Goal: Task Accomplishment & Management: Manage account settings

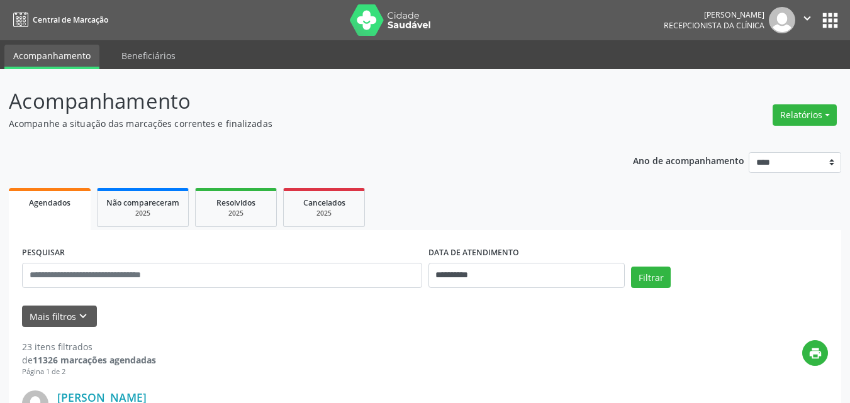
click at [788, 118] on button "Relatórios" at bounding box center [804, 114] width 64 height 21
click at [736, 145] on link "Agendamentos" at bounding box center [769, 142] width 135 height 18
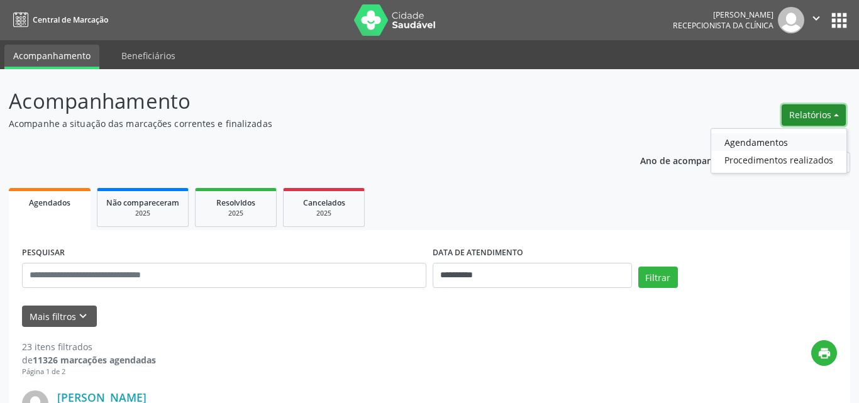
select select "*"
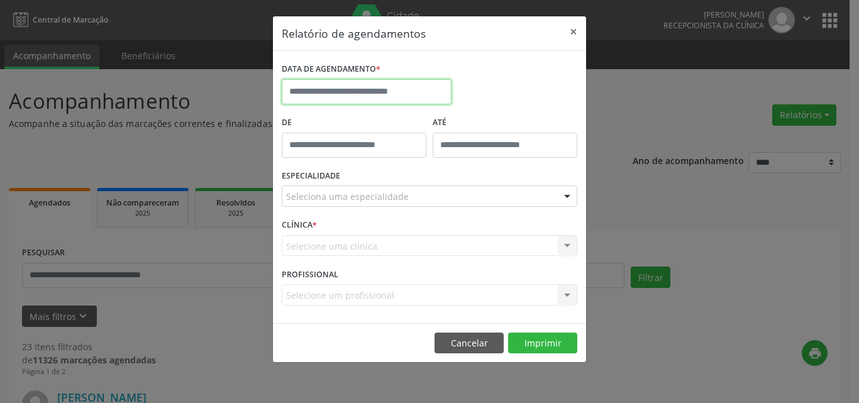
click at [339, 97] on input "text" at bounding box center [367, 91] width 170 height 25
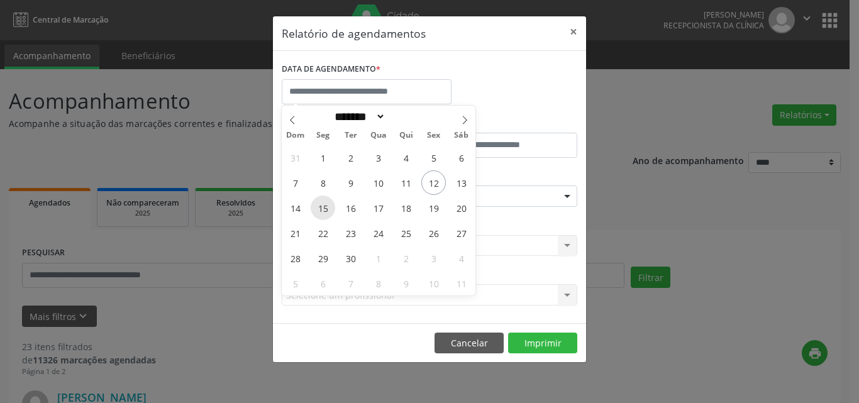
click at [324, 213] on span "15" at bounding box center [323, 208] width 25 height 25
type input "**********"
click at [352, 213] on span "16" at bounding box center [350, 208] width 25 height 25
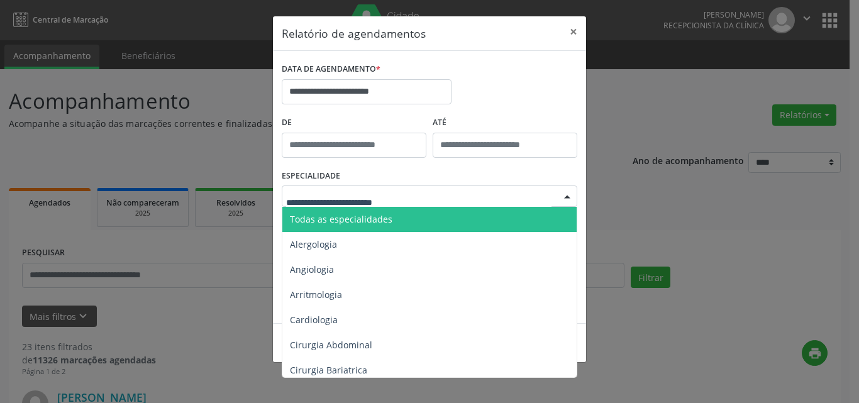
click at [399, 216] on span "Todas as especialidades" at bounding box center [430, 219] width 296 height 25
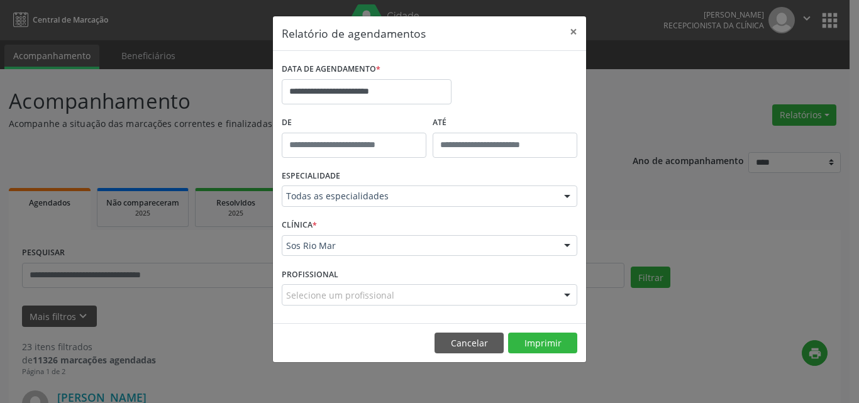
type input "*****"
click at [394, 142] on input "*****" at bounding box center [354, 145] width 145 height 25
click at [528, 348] on button "Imprimir" at bounding box center [542, 343] width 69 height 21
drag, startPoint x: 489, startPoint y: 336, endPoint x: 331, endPoint y: 273, distance: 170.2
click at [487, 336] on button "Cancelar" at bounding box center [469, 343] width 69 height 21
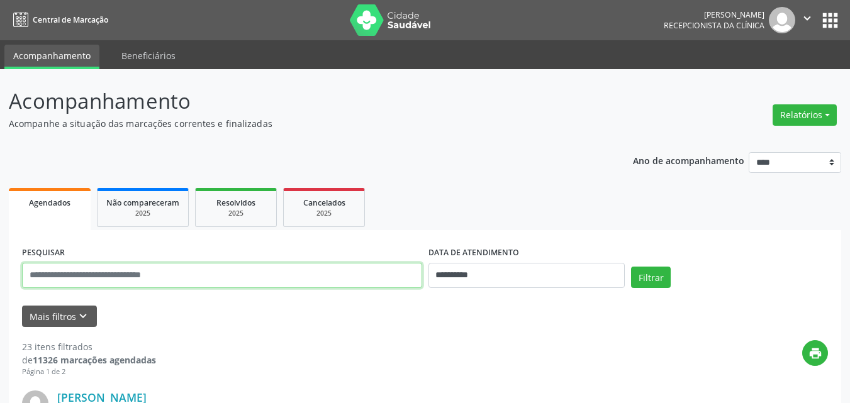
click at [145, 268] on input "text" at bounding box center [222, 275] width 400 height 25
paste input "**********"
type input "**********"
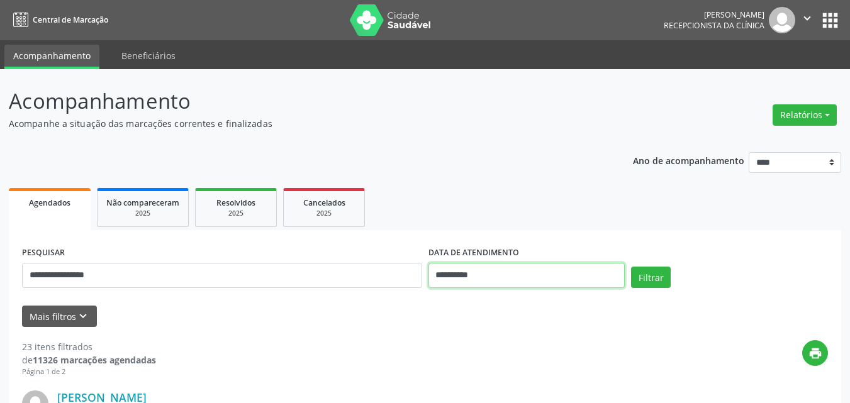
click at [508, 269] on input "**********" at bounding box center [526, 275] width 197 height 25
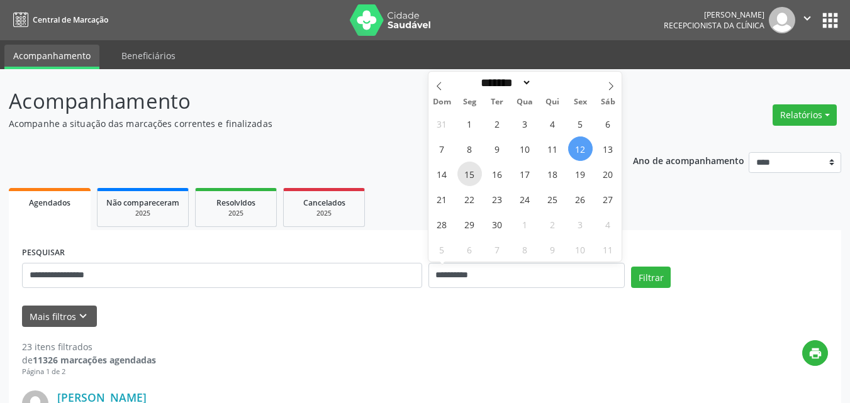
drag, startPoint x: 464, startPoint y: 172, endPoint x: 472, endPoint y: 175, distance: 8.6
click at [472, 175] on span "15" at bounding box center [469, 174] width 25 height 25
type input "**********"
click at [506, 174] on span "16" at bounding box center [497, 174] width 25 height 25
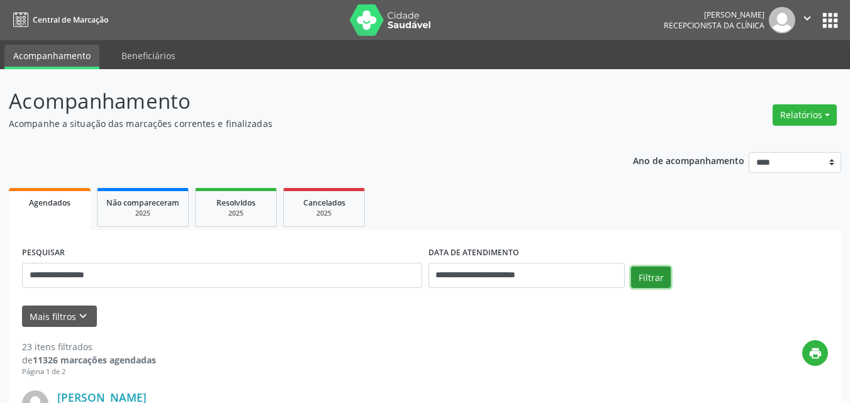
click at [652, 274] on button "Filtrar" at bounding box center [651, 277] width 40 height 21
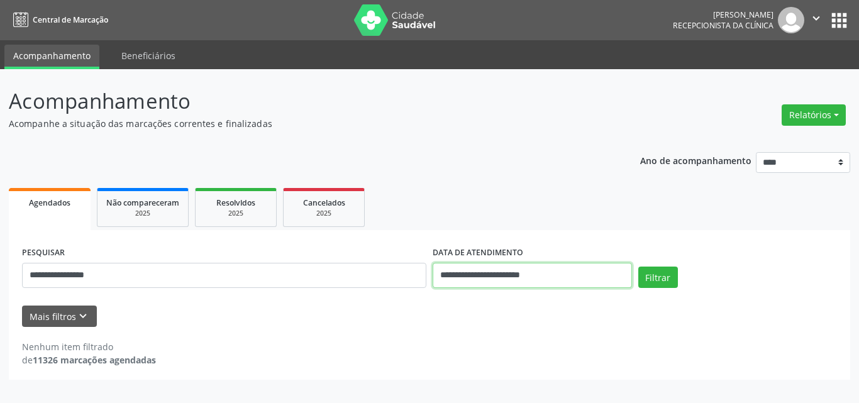
click at [511, 278] on input "**********" at bounding box center [532, 275] width 199 height 25
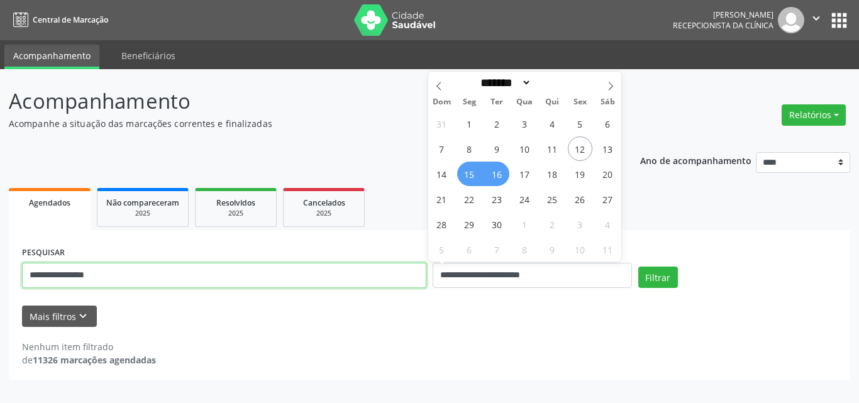
click at [130, 278] on input "**********" at bounding box center [224, 275] width 404 height 25
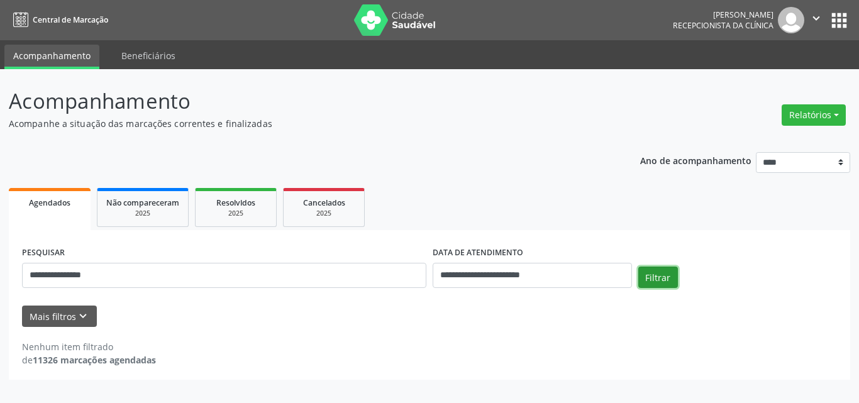
click at [646, 277] on button "Filtrar" at bounding box center [658, 277] width 40 height 21
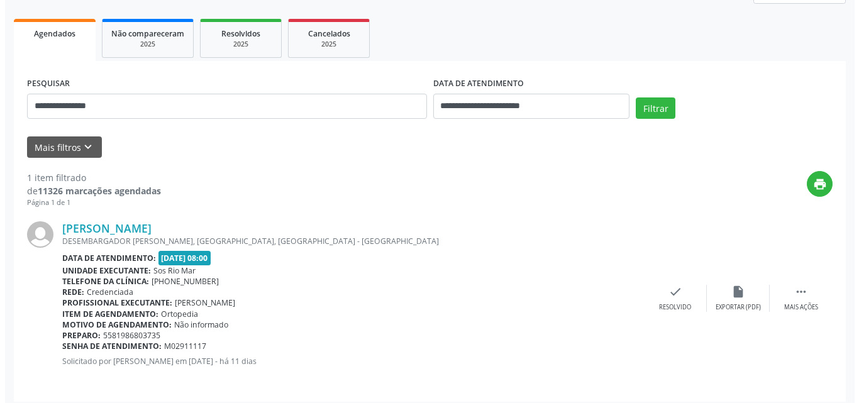
scroll to position [177, 0]
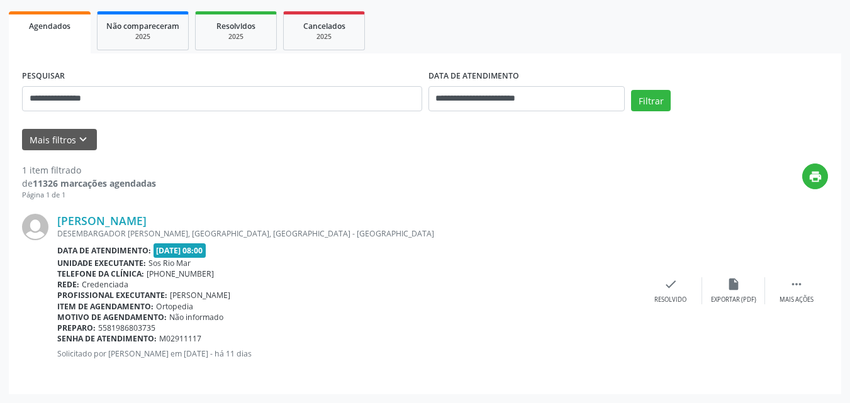
click at [797, 276] on div "[PERSON_NAME] DESEMBARGADOR [PERSON_NAME], [GEOGRAPHIC_DATA], [GEOGRAPHIC_DATA]…" at bounding box center [425, 291] width 806 height 181
drag, startPoint x: 791, startPoint y: 292, endPoint x: 784, endPoint y: 293, distance: 6.3
click at [791, 292] on div " Mais ações" at bounding box center [796, 290] width 63 height 27
click at [667, 284] on icon "cancel" at bounding box center [671, 284] width 14 height 14
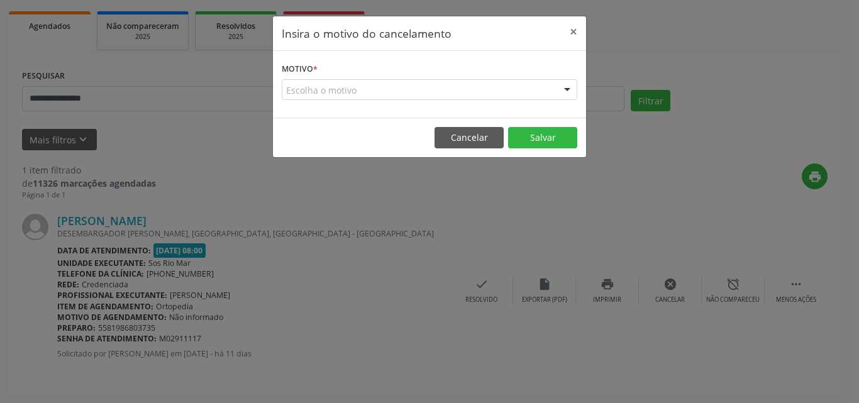
click at [336, 75] on form "Motivo * Escolha o motivo Outro Médico - Participação em eventos (ex: congresso…" at bounding box center [430, 80] width 296 height 40
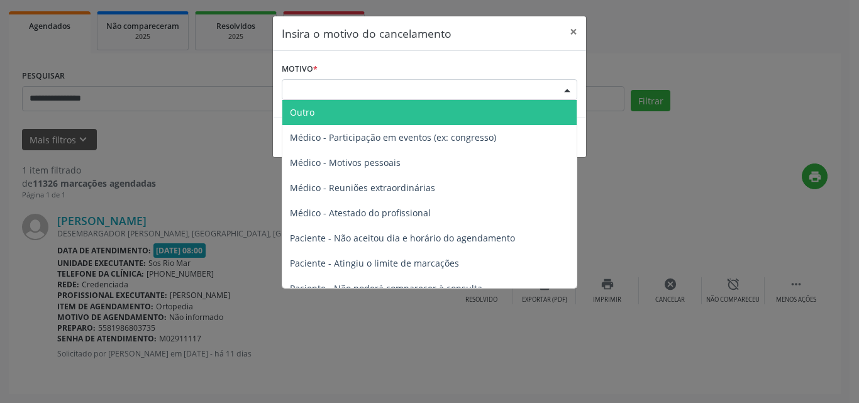
click at [340, 81] on div "Escolha o motivo" at bounding box center [430, 89] width 296 height 21
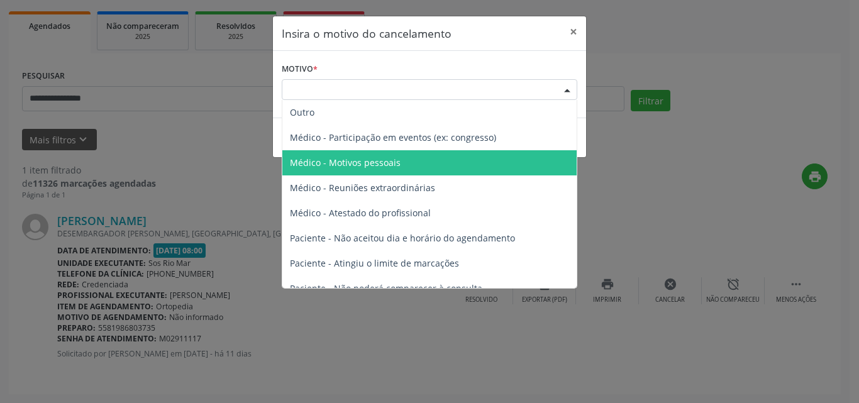
click at [399, 164] on span "Médico - Motivos pessoais" at bounding box center [429, 162] width 294 height 25
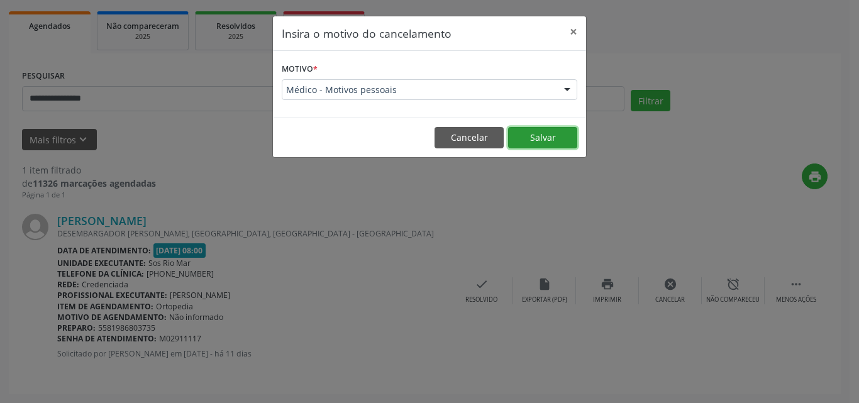
click at [548, 145] on button "Salvar" at bounding box center [542, 137] width 69 height 21
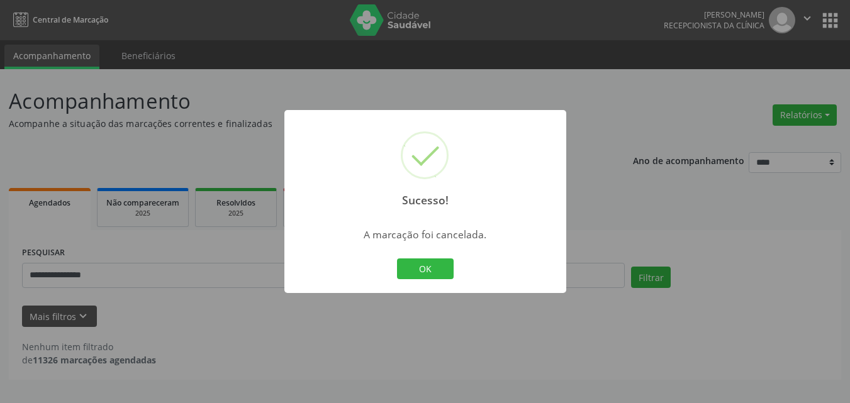
scroll to position [0, 0]
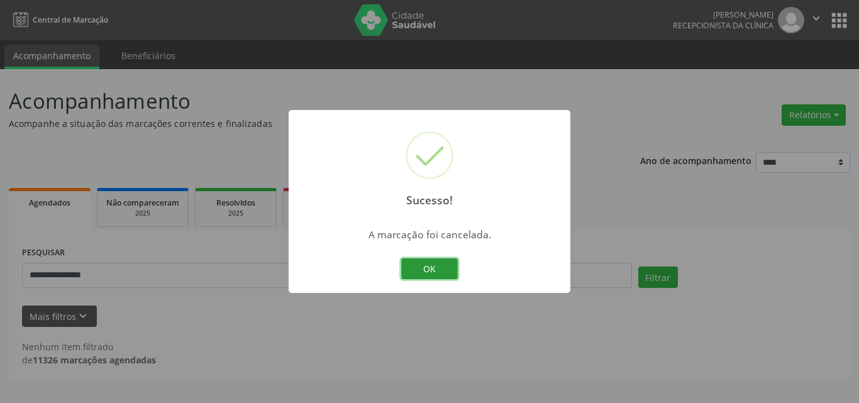
drag, startPoint x: 416, startPoint y: 275, endPoint x: 190, endPoint y: 303, distance: 228.0
click at [415, 275] on button "OK" at bounding box center [429, 268] width 57 height 21
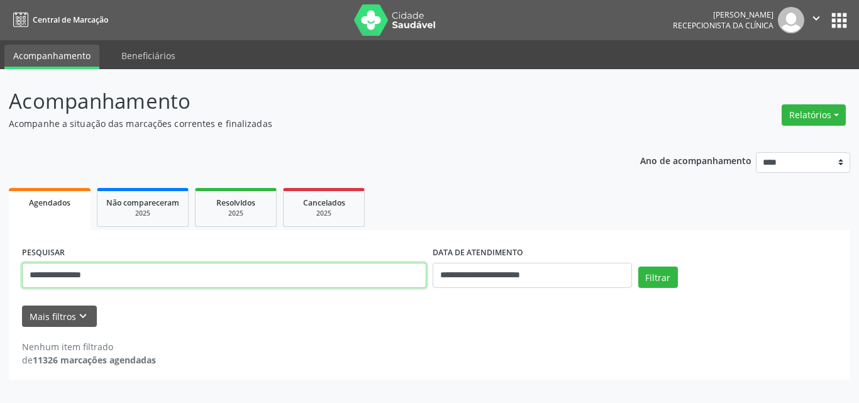
drag, startPoint x: 165, startPoint y: 274, endPoint x: 8, endPoint y: 270, distance: 157.9
click at [8, 270] on div "**********" at bounding box center [429, 236] width 859 height 334
paste input "text"
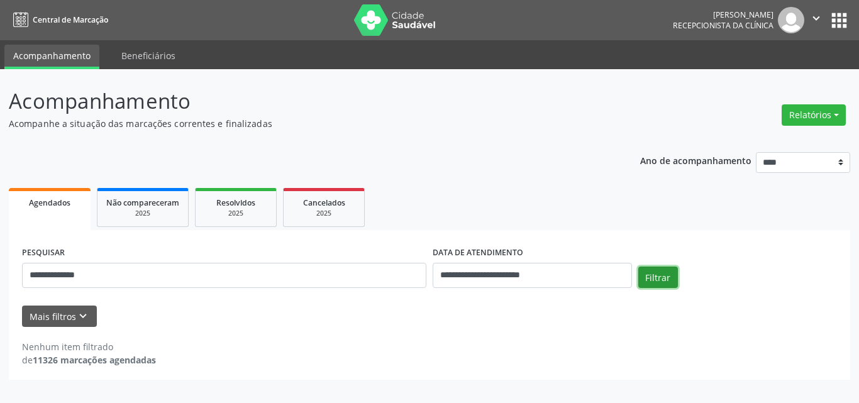
click at [641, 274] on button "Filtrar" at bounding box center [658, 277] width 40 height 21
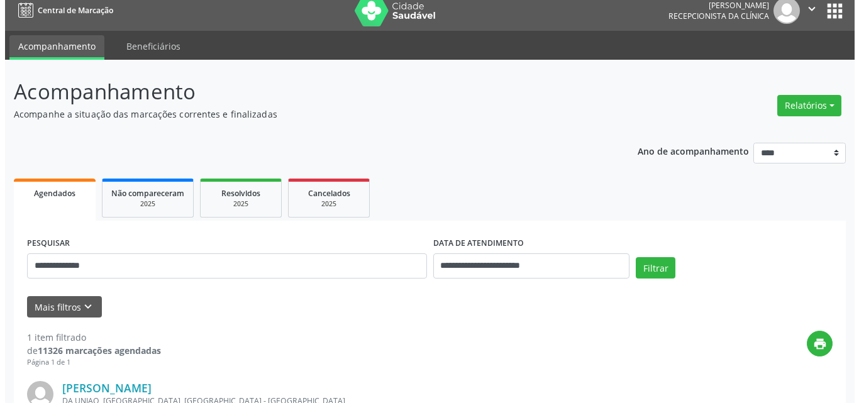
scroll to position [177, 0]
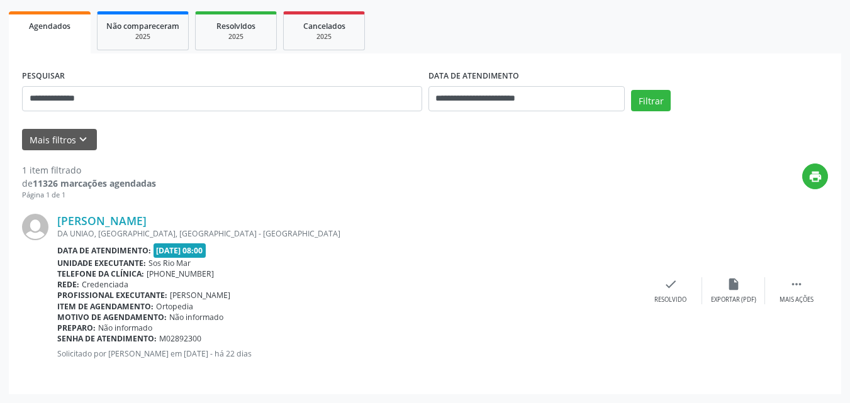
click at [801, 276] on div "[PERSON_NAME] DA UNIAO, [GEOGRAPHIC_DATA], [GEOGRAPHIC_DATA] - [GEOGRAPHIC_DATA…" at bounding box center [425, 291] width 806 height 181
click at [791, 283] on icon "" at bounding box center [796, 284] width 14 height 14
click at [669, 290] on icon "cancel" at bounding box center [671, 284] width 14 height 14
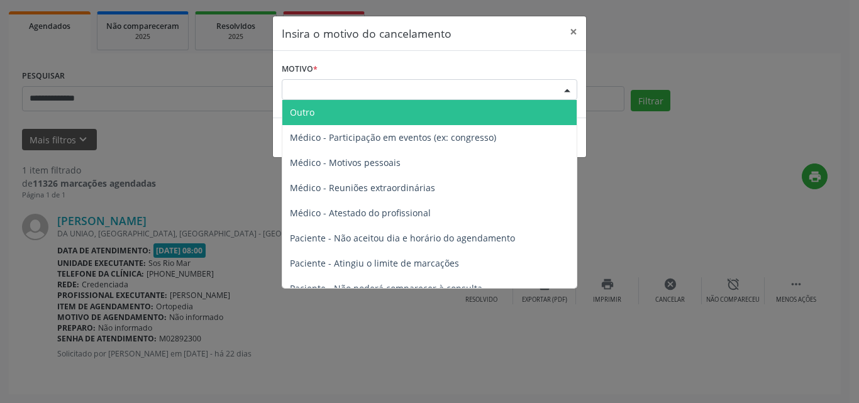
click at [408, 95] on div "Escolha o motivo" at bounding box center [430, 89] width 296 height 21
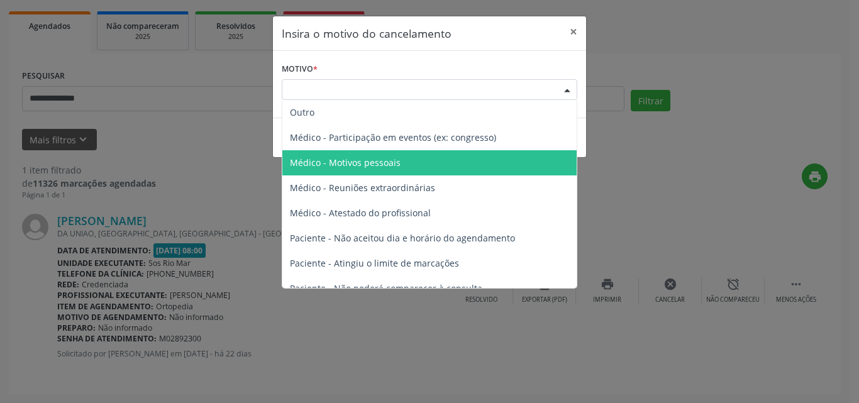
click at [404, 162] on span "Médico - Motivos pessoais" at bounding box center [429, 162] width 294 height 25
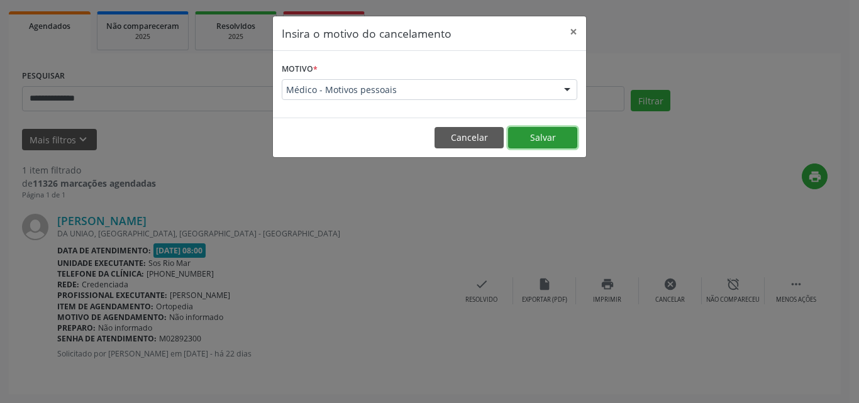
click at [523, 127] on button "Salvar" at bounding box center [542, 137] width 69 height 21
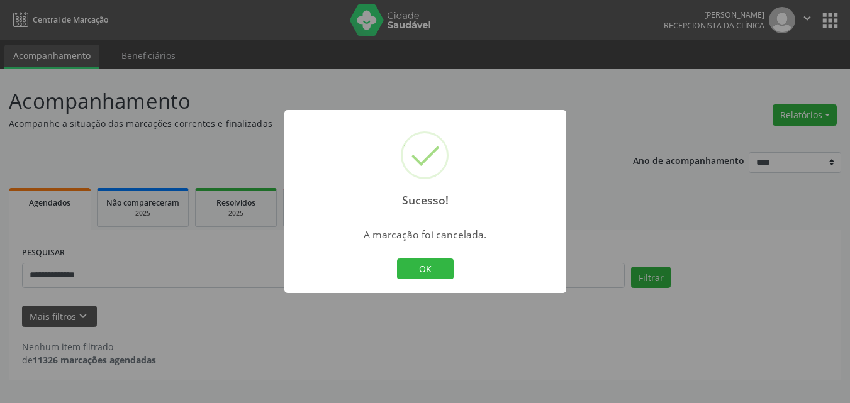
scroll to position [0, 0]
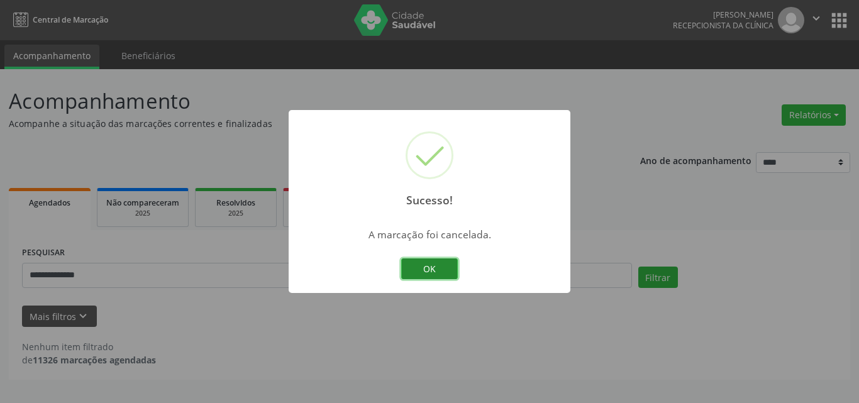
drag, startPoint x: 439, startPoint y: 270, endPoint x: 353, endPoint y: 261, distance: 86.7
click at [437, 270] on button "OK" at bounding box center [429, 268] width 57 height 21
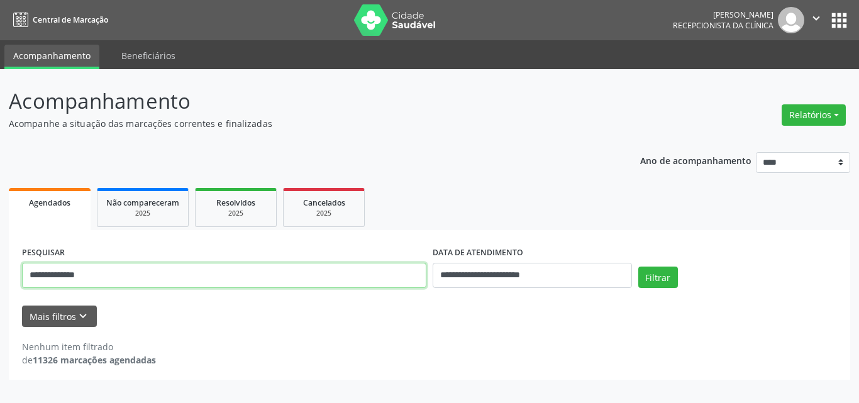
drag, startPoint x: 274, startPoint y: 279, endPoint x: 0, endPoint y: 262, distance: 274.1
click at [0, 262] on div "**********" at bounding box center [429, 236] width 859 height 334
click at [187, 279] on input "**********" at bounding box center [224, 275] width 404 height 25
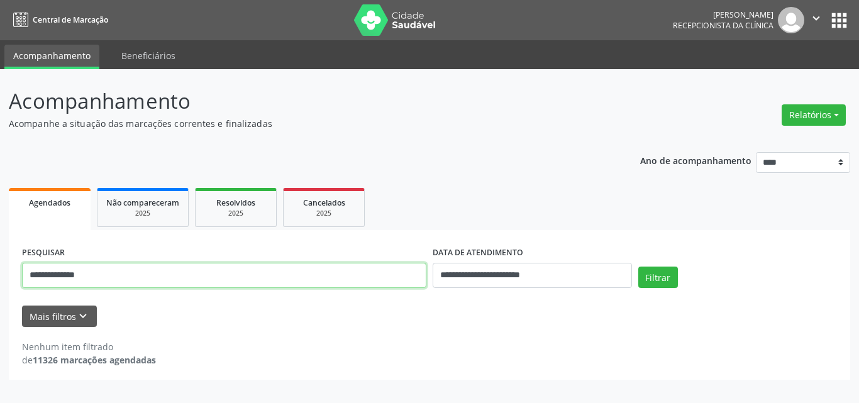
paste input "text"
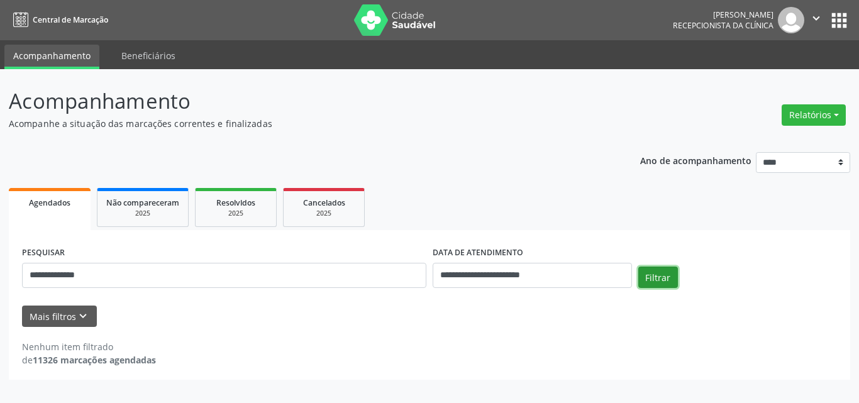
click at [647, 277] on button "Filtrar" at bounding box center [658, 277] width 40 height 21
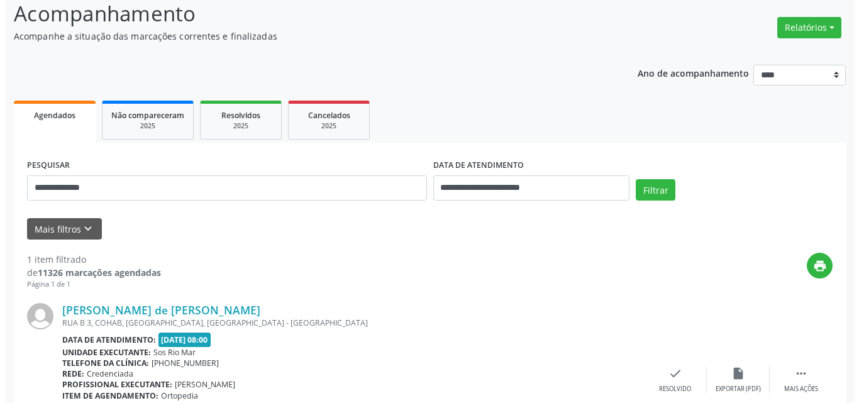
scroll to position [177, 0]
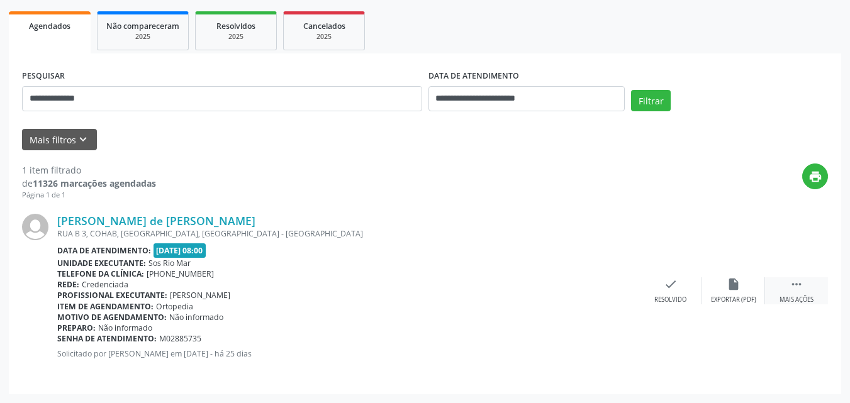
click at [796, 285] on icon "" at bounding box center [796, 284] width 14 height 14
click at [667, 286] on icon "cancel" at bounding box center [671, 284] width 14 height 14
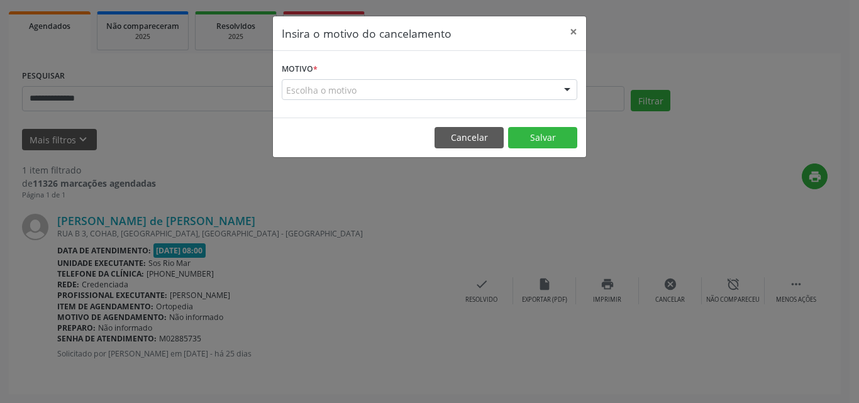
click at [432, 96] on div "Escolha o motivo" at bounding box center [430, 89] width 296 height 21
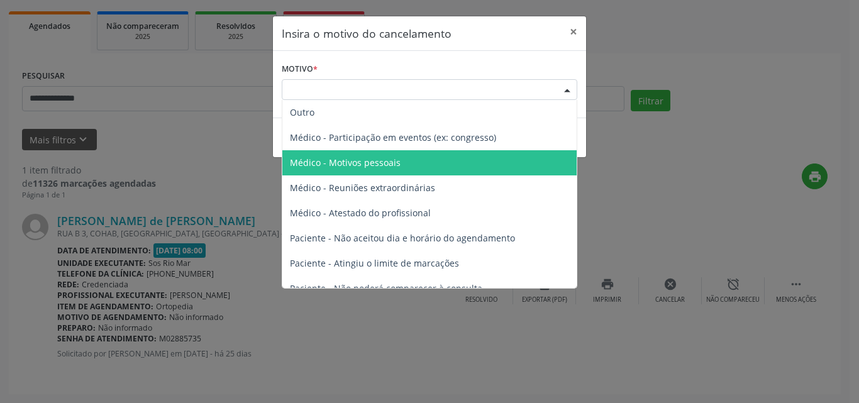
click at [386, 161] on span "Médico - Motivos pessoais" at bounding box center [345, 163] width 111 height 12
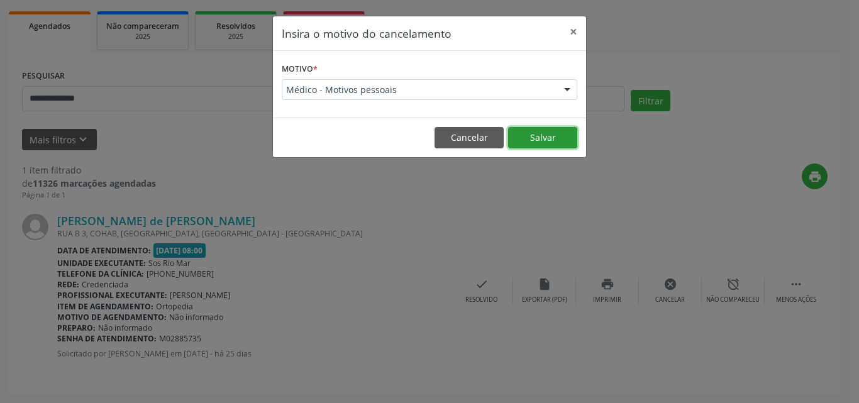
click at [522, 131] on button "Salvar" at bounding box center [542, 137] width 69 height 21
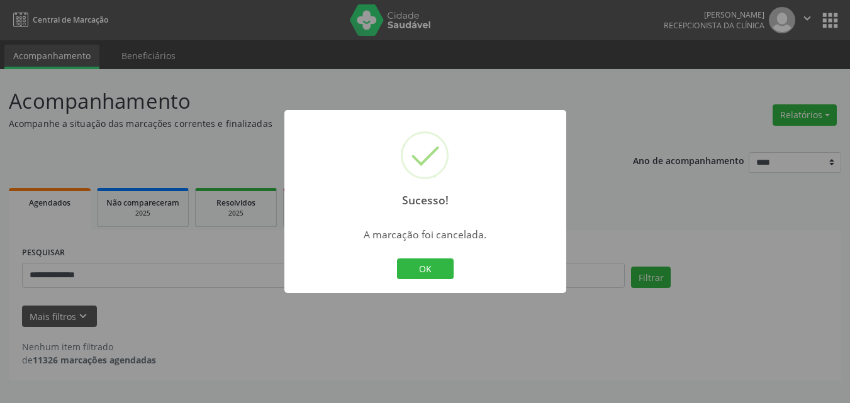
scroll to position [0, 0]
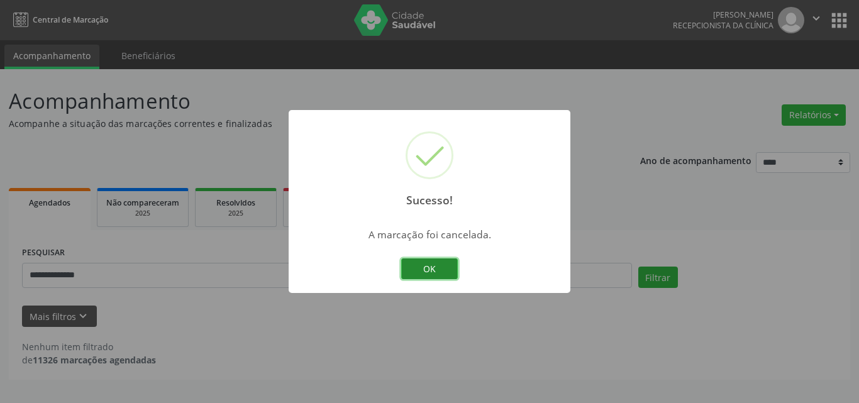
click at [416, 265] on button "OK" at bounding box center [429, 268] width 57 height 21
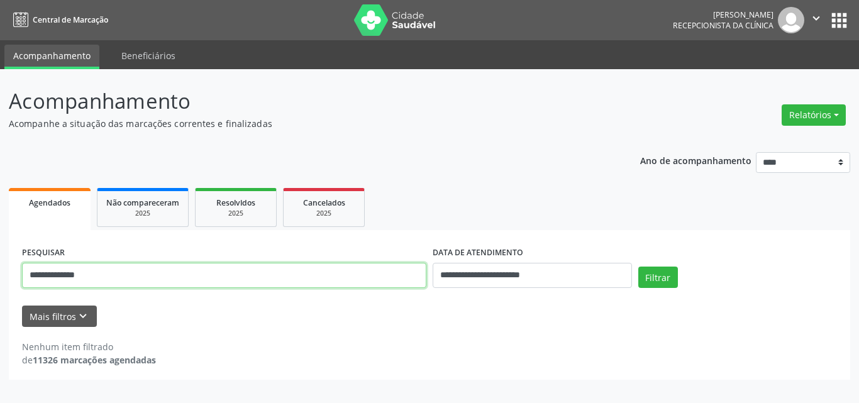
drag, startPoint x: 85, startPoint y: 265, endPoint x: 0, endPoint y: 259, distance: 85.1
click at [0, 259] on div "**********" at bounding box center [429, 236] width 859 height 334
paste input "text"
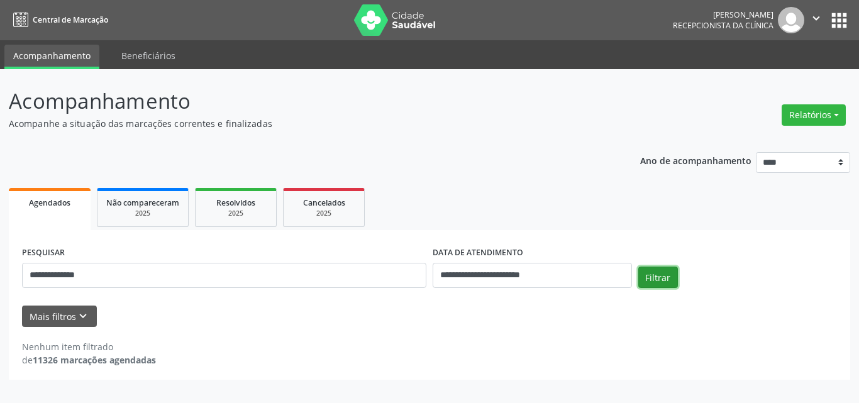
click at [660, 277] on button "Filtrar" at bounding box center [658, 277] width 40 height 21
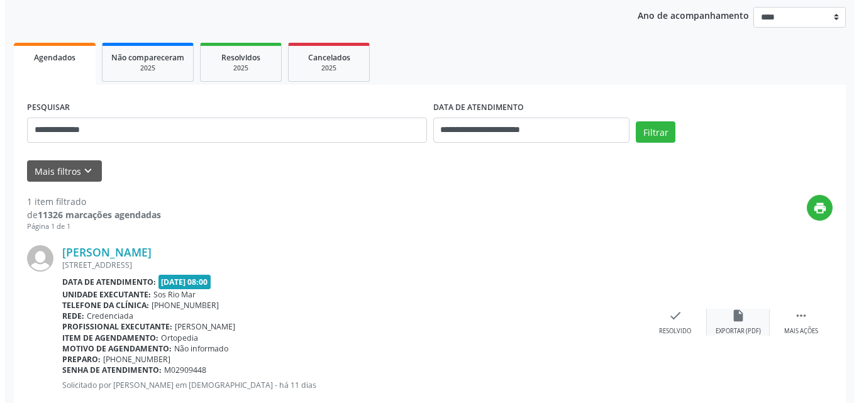
scroll to position [177, 0]
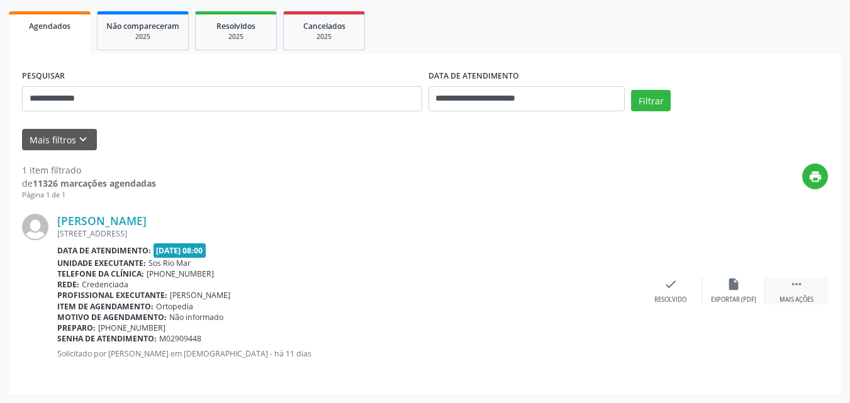
drag, startPoint x: 801, startPoint y: 290, endPoint x: 776, endPoint y: 286, distance: 24.9
click at [801, 289] on icon "" at bounding box center [796, 284] width 14 height 14
click at [666, 293] on div "cancel Cancelar" at bounding box center [670, 290] width 63 height 27
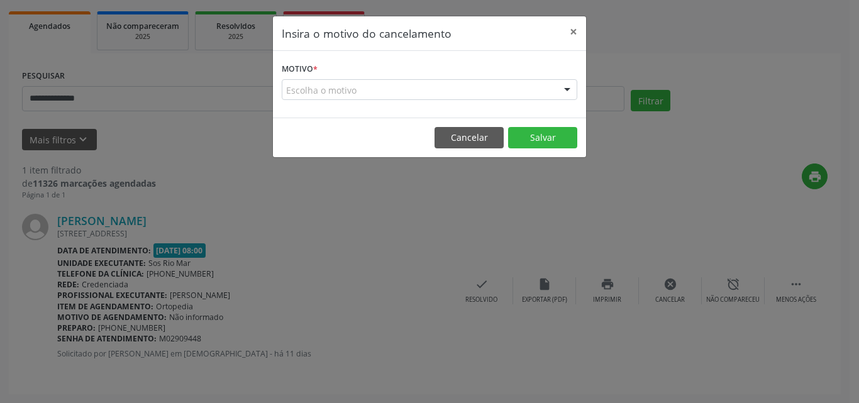
click at [423, 82] on div "Escolha o motivo" at bounding box center [430, 89] width 296 height 21
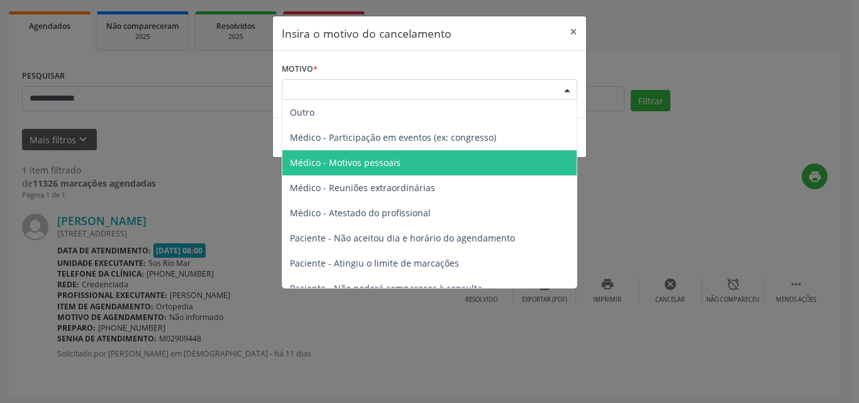
click at [413, 155] on span "Médico - Motivos pessoais" at bounding box center [429, 162] width 294 height 25
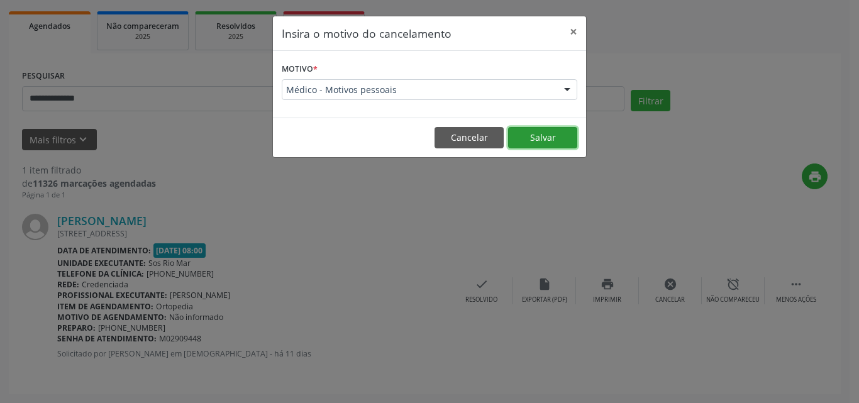
click at [538, 144] on button "Salvar" at bounding box center [542, 137] width 69 height 21
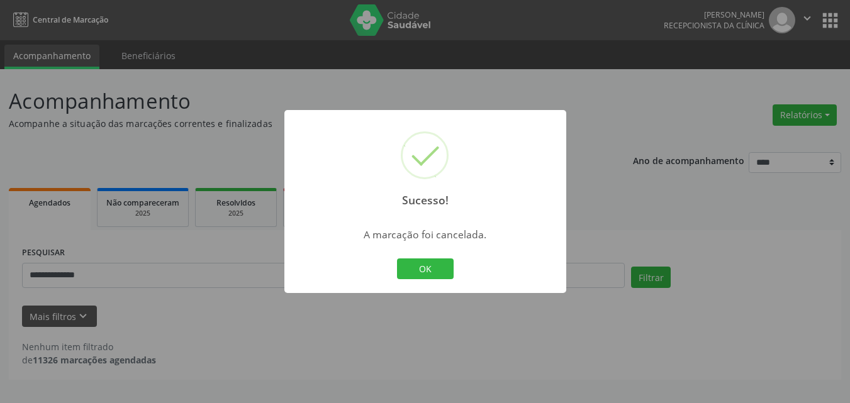
scroll to position [0, 0]
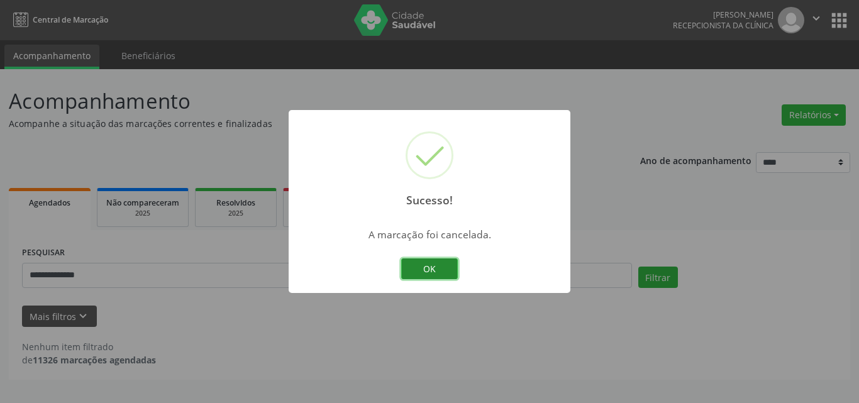
click at [431, 274] on button "OK" at bounding box center [429, 268] width 57 height 21
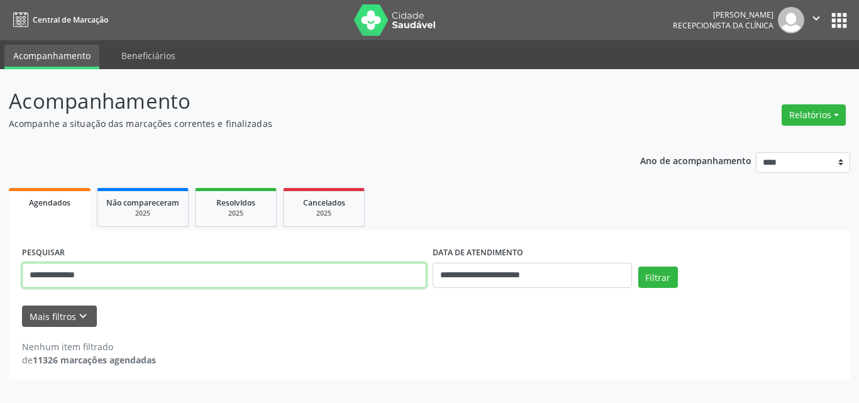
drag, startPoint x: 174, startPoint y: 268, endPoint x: 0, endPoint y: 282, distance: 174.8
click at [0, 282] on div "**********" at bounding box center [429, 236] width 859 height 334
paste input "text"
type input "**********"
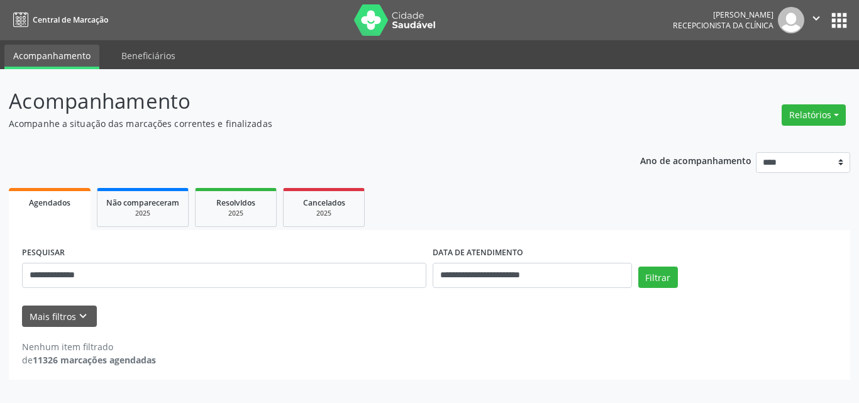
click at [679, 271] on div "Filtrar" at bounding box center [738, 282] width 206 height 30
click at [665, 274] on button "Filtrar" at bounding box center [658, 277] width 40 height 21
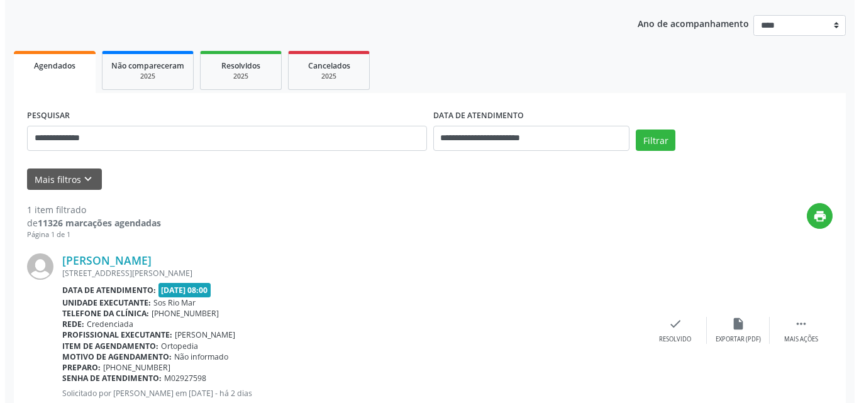
scroll to position [177, 0]
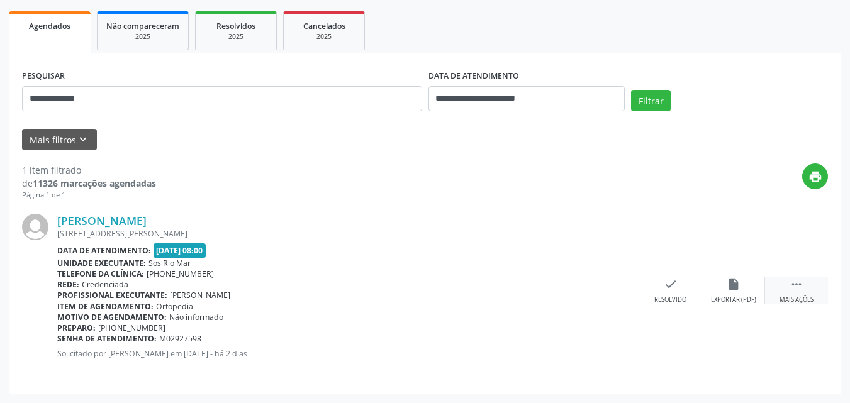
click at [794, 289] on icon "" at bounding box center [796, 284] width 14 height 14
click at [665, 288] on icon "cancel" at bounding box center [671, 284] width 14 height 14
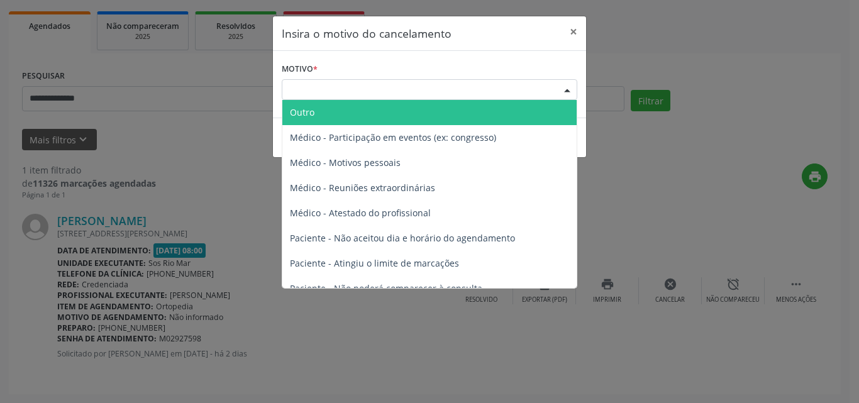
click at [381, 82] on div "Escolha o motivo" at bounding box center [430, 89] width 296 height 21
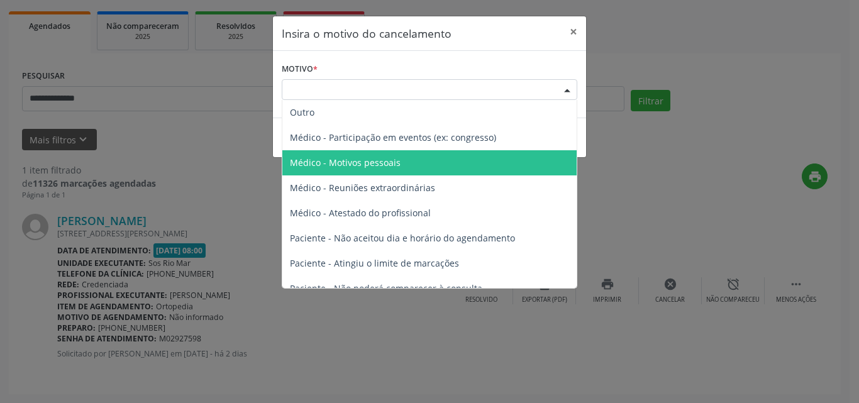
click at [391, 156] on span "Médico - Motivos pessoais" at bounding box center [429, 162] width 294 height 25
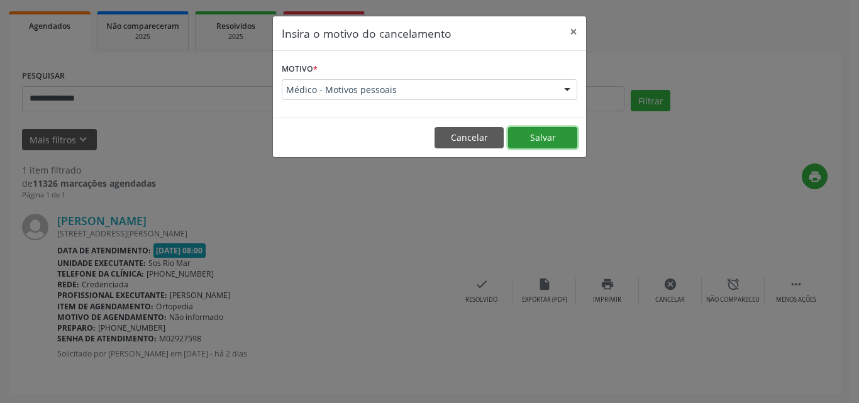
click at [532, 144] on button "Salvar" at bounding box center [542, 137] width 69 height 21
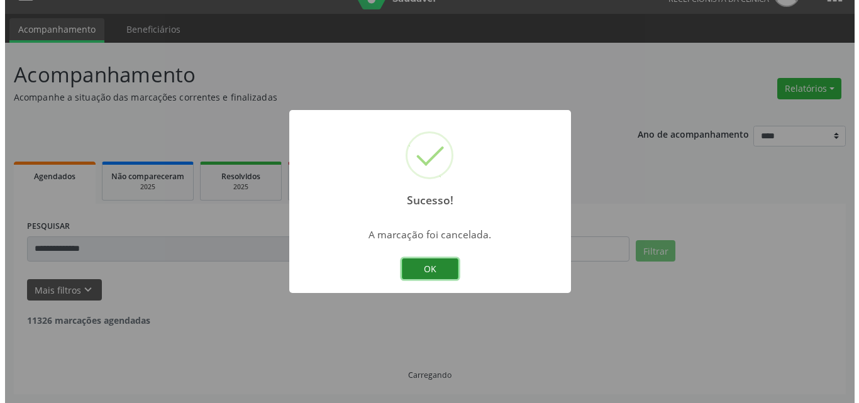
scroll to position [0, 0]
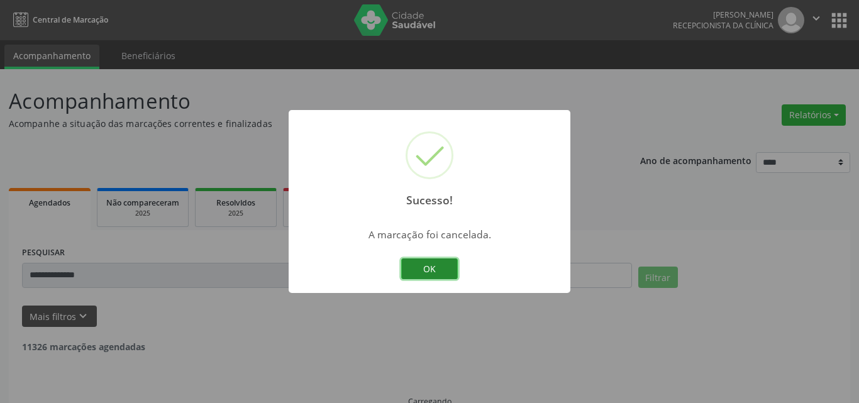
click at [438, 269] on button "OK" at bounding box center [429, 268] width 57 height 21
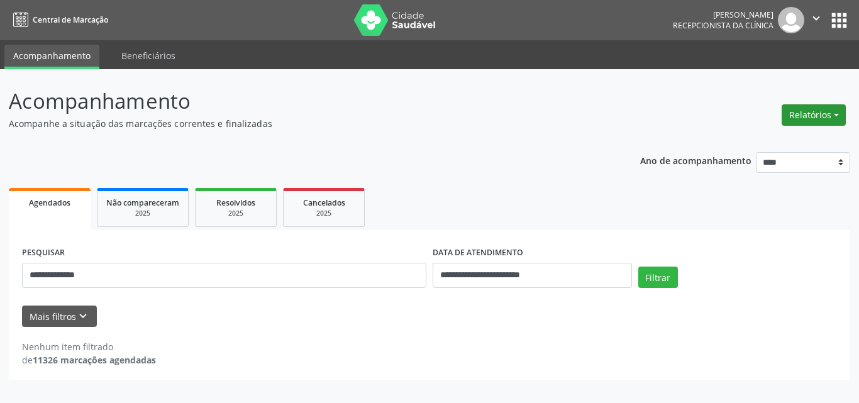
click at [803, 121] on button "Relatórios" at bounding box center [814, 114] width 64 height 21
click at [775, 146] on link "Agendamentos" at bounding box center [778, 142] width 135 height 18
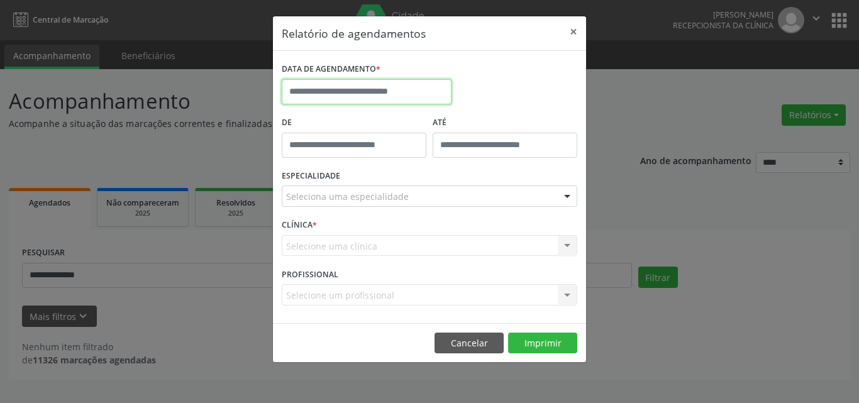
click at [294, 91] on input "text" at bounding box center [367, 91] width 170 height 25
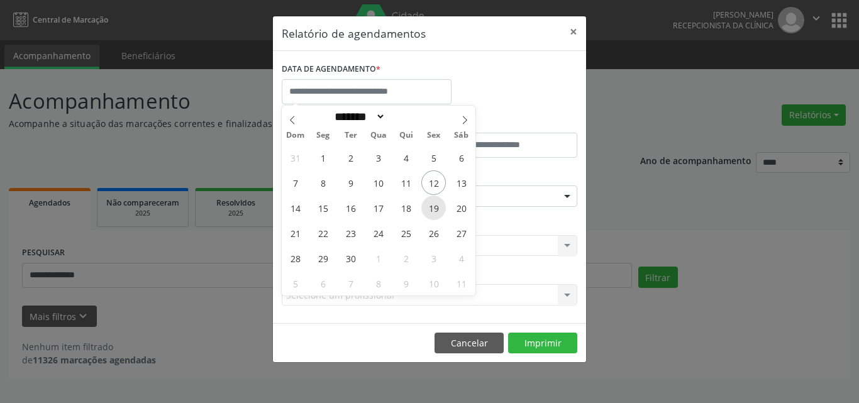
click at [435, 211] on span "19" at bounding box center [433, 208] width 25 height 25
type input "**********"
click at [453, 209] on span "20" at bounding box center [461, 208] width 25 height 25
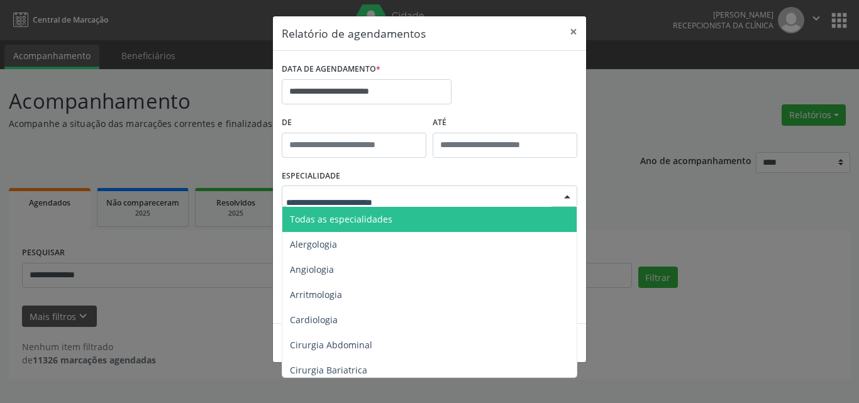
click at [421, 198] on div at bounding box center [430, 196] width 296 height 21
click at [422, 203] on input "text" at bounding box center [418, 202] width 265 height 25
click at [426, 211] on span "Todas as especialidades" at bounding box center [430, 219] width 296 height 25
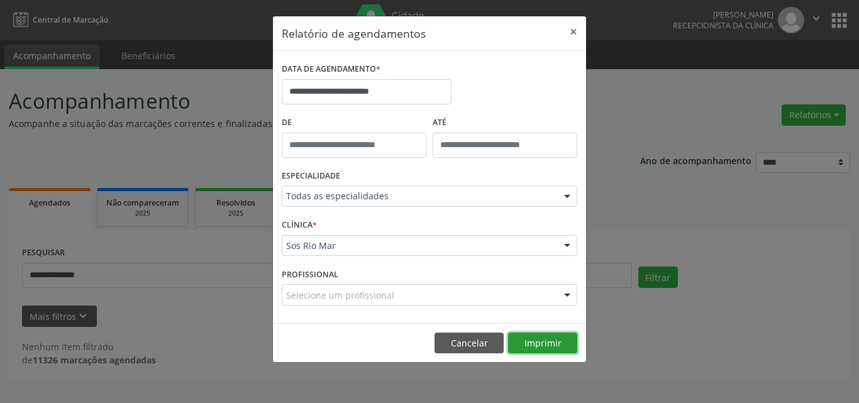
click at [555, 342] on button "Imprimir" at bounding box center [542, 343] width 69 height 21
